Goal: Task Accomplishment & Management: Complete application form

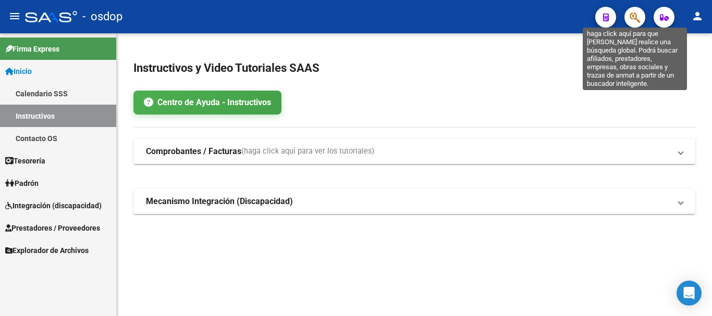
click at [632, 18] on icon "button" at bounding box center [634, 17] width 10 height 12
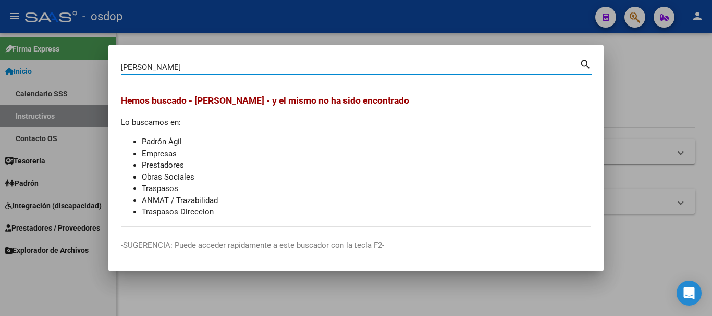
type input "[PERSON_NAME]"
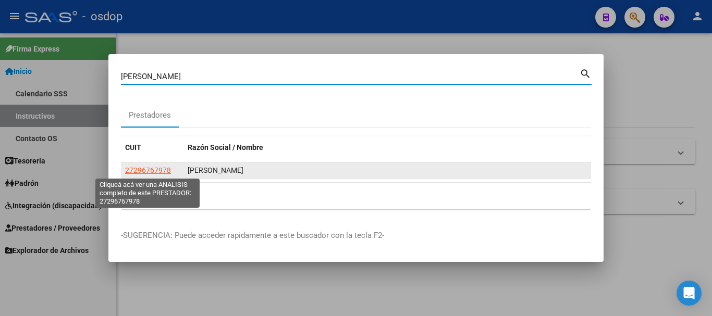
click at [143, 169] on span "27296767978" at bounding box center [148, 170] width 46 height 8
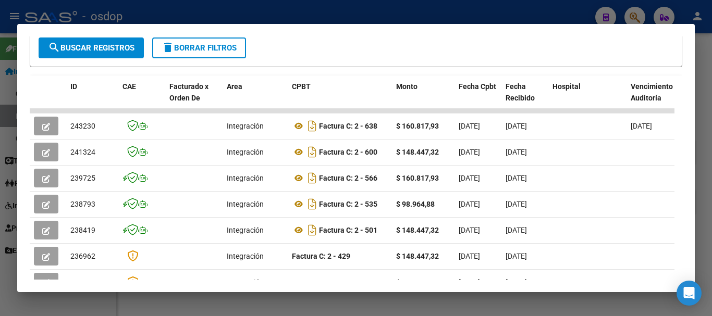
scroll to position [208, 0]
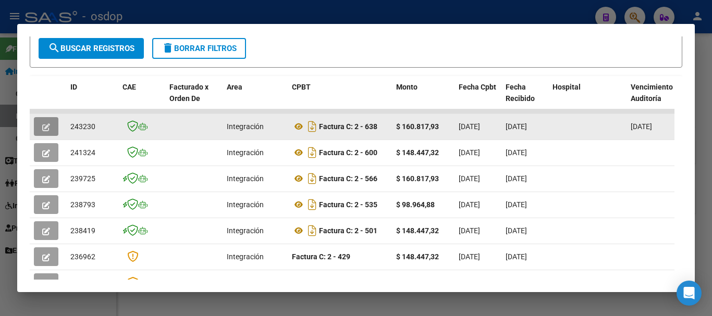
click at [47, 130] on icon "button" at bounding box center [46, 127] width 8 height 8
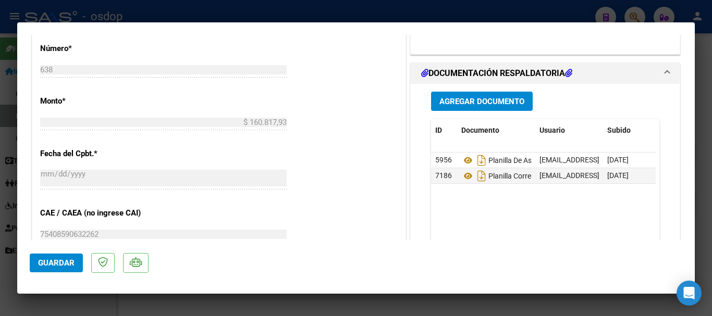
scroll to position [469, 0]
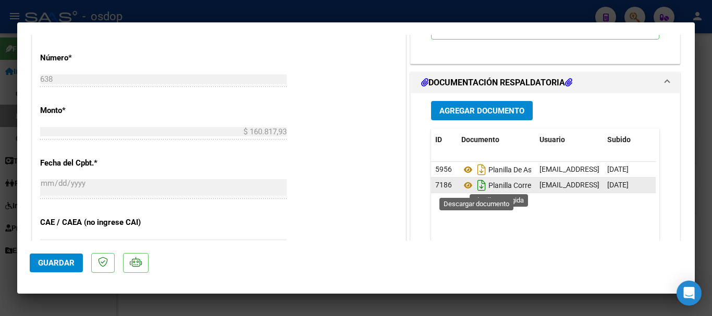
click at [476, 185] on icon "Descargar documento" at bounding box center [482, 185] width 14 height 17
click at [470, 305] on div at bounding box center [356, 158] width 712 height 316
type input "$ 0,00"
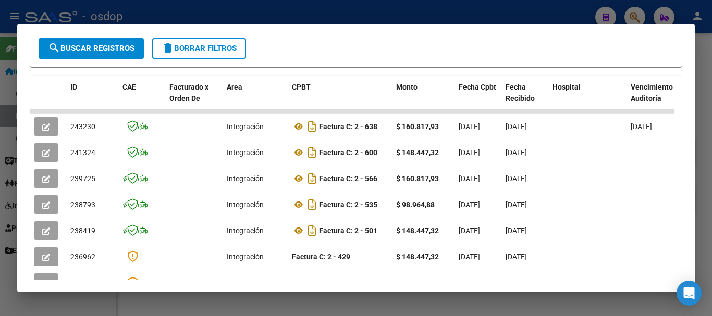
click at [699, 75] on div at bounding box center [356, 158] width 712 height 316
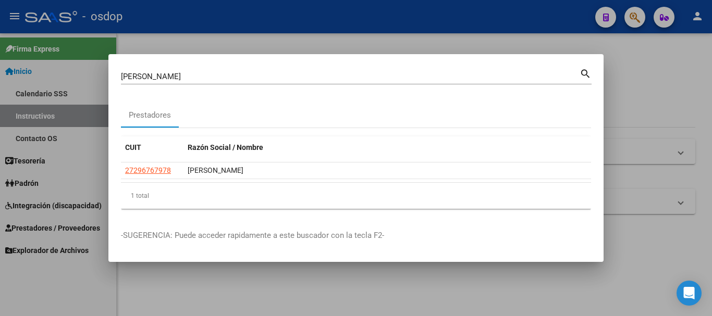
click at [455, 40] on div at bounding box center [356, 158] width 712 height 316
